Goal: Information Seeking & Learning: Learn about a topic

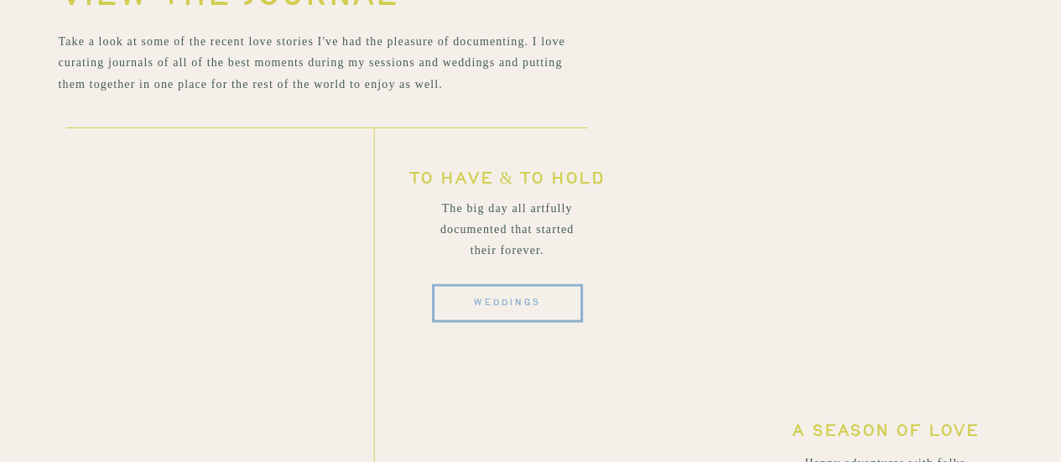
scroll to position [4693, 0]
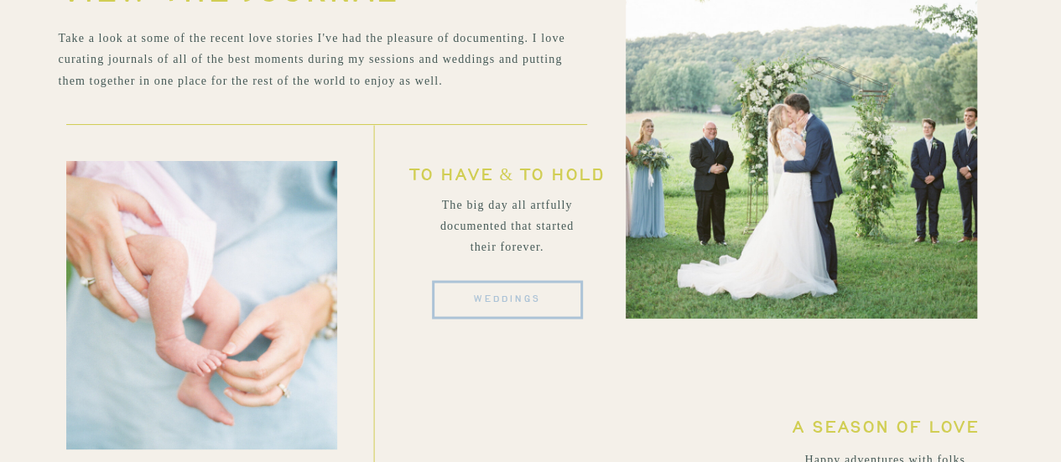
click at [557, 301] on span "weddings" at bounding box center [507, 299] width 151 height 39
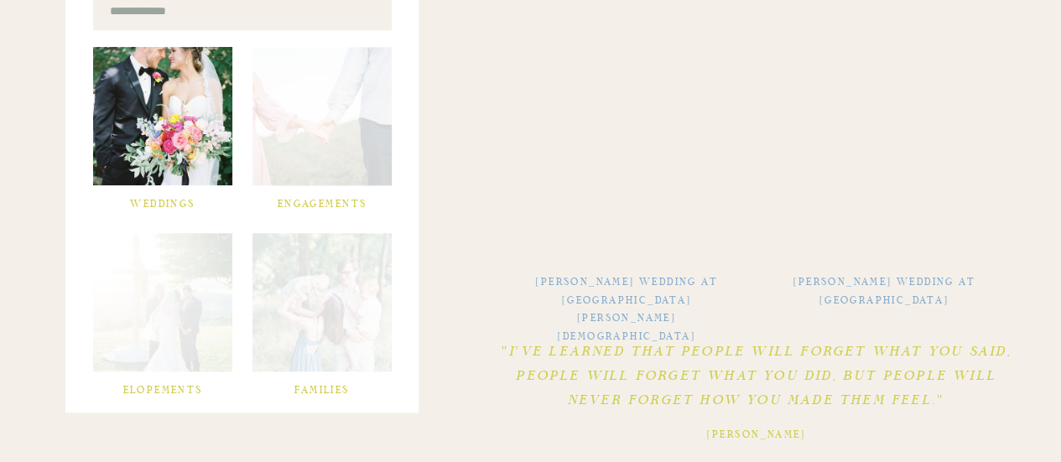
scroll to position [657, 0]
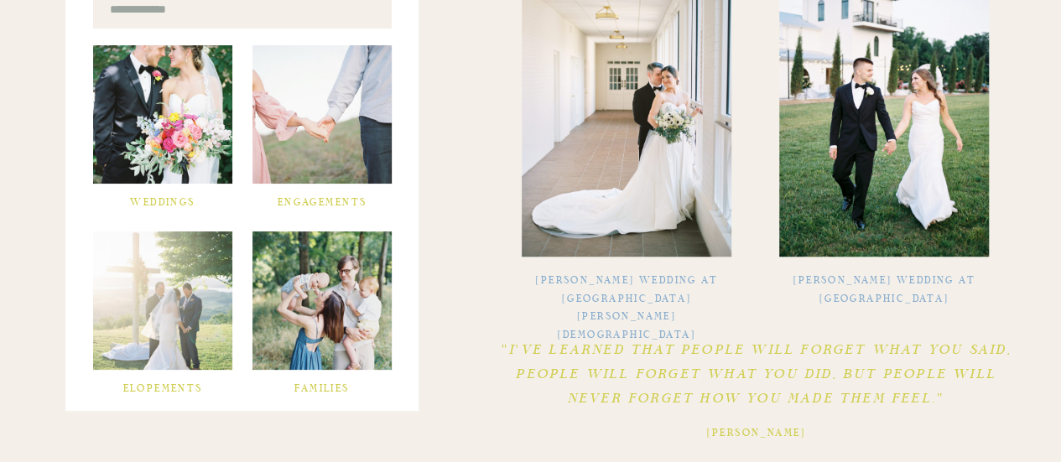
click at [934, 163] on img at bounding box center [884, 106] width 210 height 301
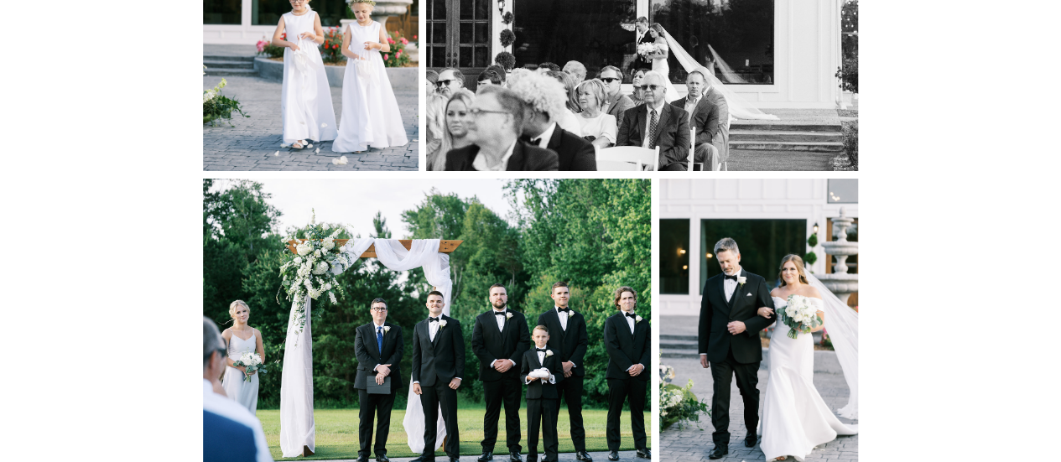
scroll to position [9119, 0]
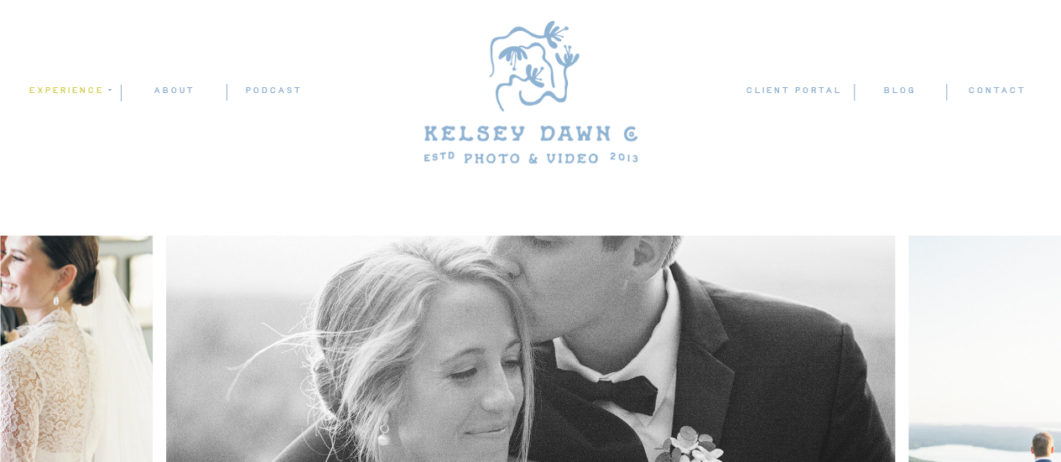
click at [76, 91] on nav "experience" at bounding box center [69, 90] width 81 height 15
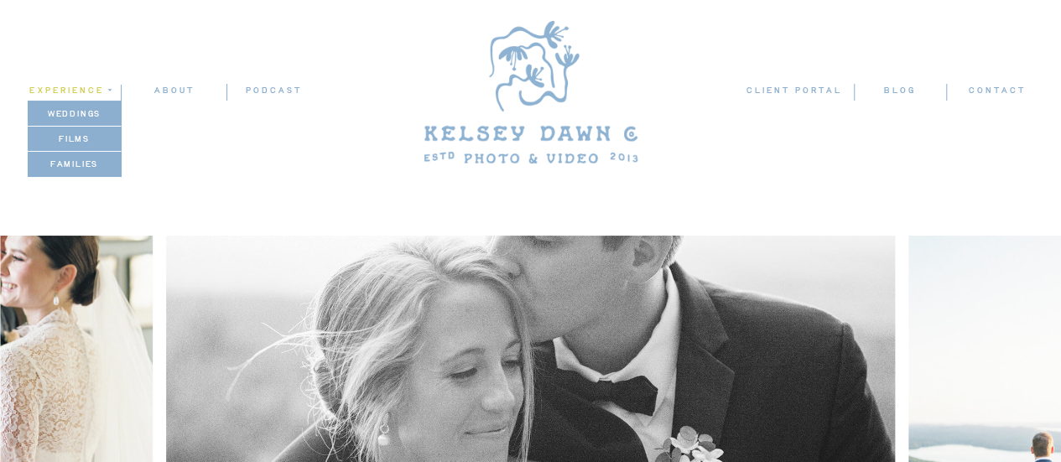
click at [80, 113] on p "weddings" at bounding box center [74, 113] width 93 height 14
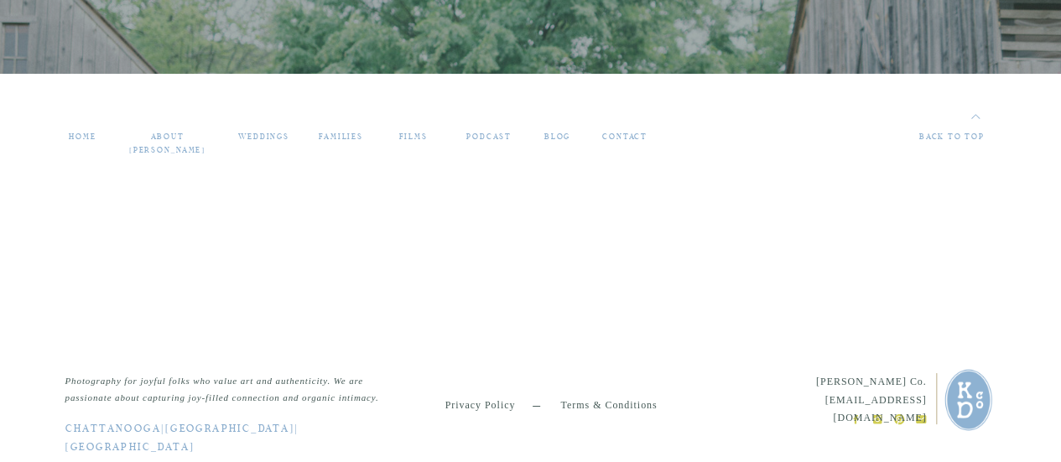
scroll to position [9395, 0]
